Goal: Information Seeking & Learning: Understand process/instructions

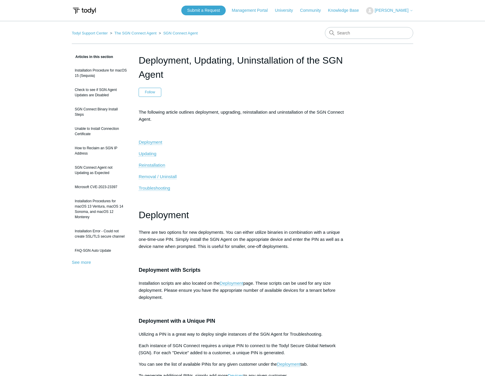
click at [157, 178] on span "Removal / Uninstall" at bounding box center [158, 176] width 38 height 5
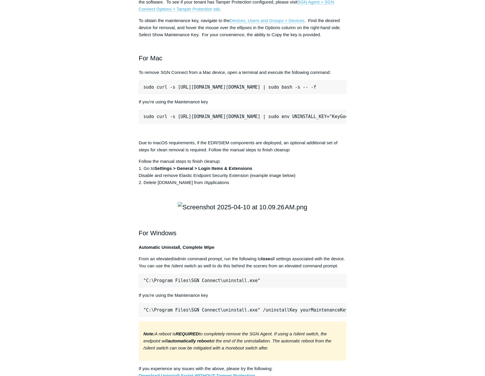
click at [100, 120] on aside "Articles in this section Installation Procedure for macOS 15 (Sequoia) Check to…" at bounding box center [101, 115] width 58 height 1648
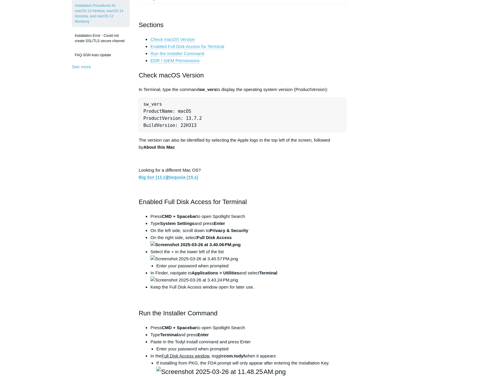
scroll to position [235, 0]
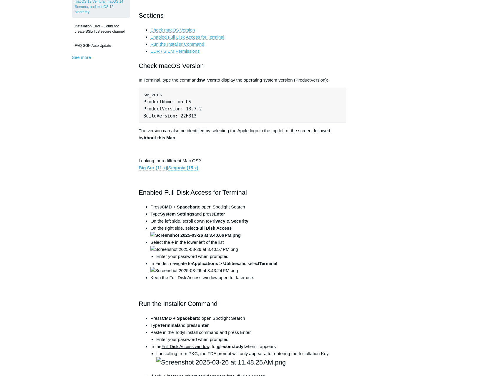
scroll to position [0, 0]
